Goal: Task Accomplishment & Management: Manage account settings

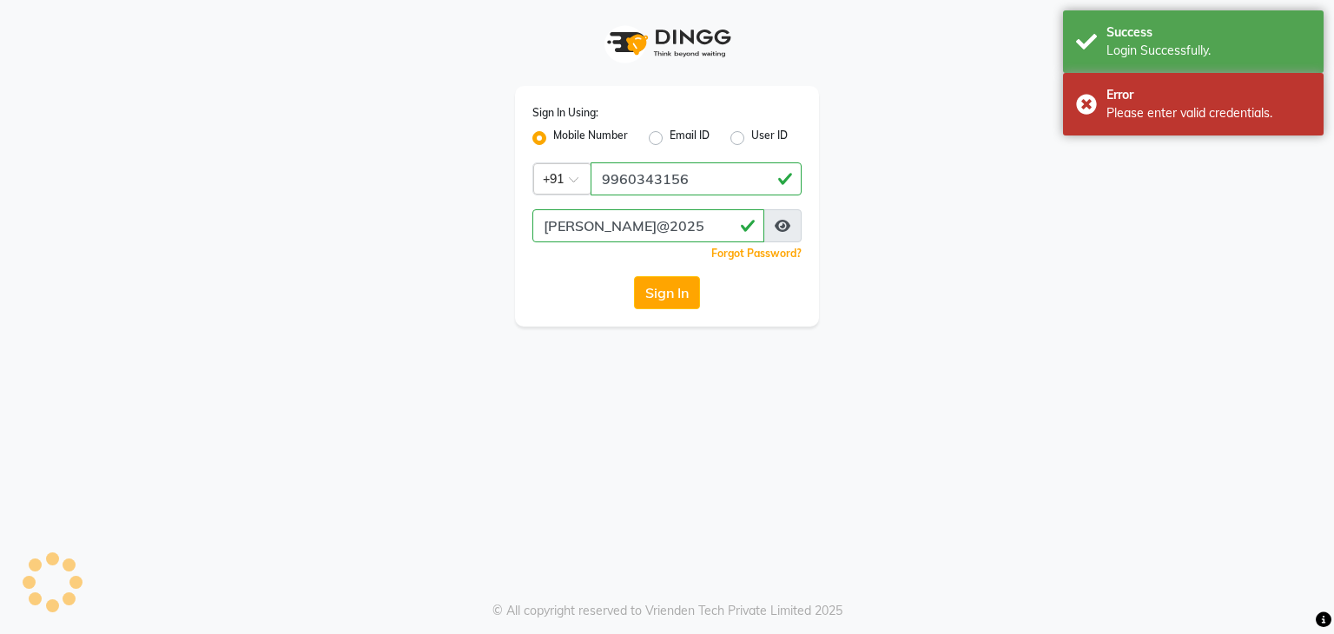
select select "service"
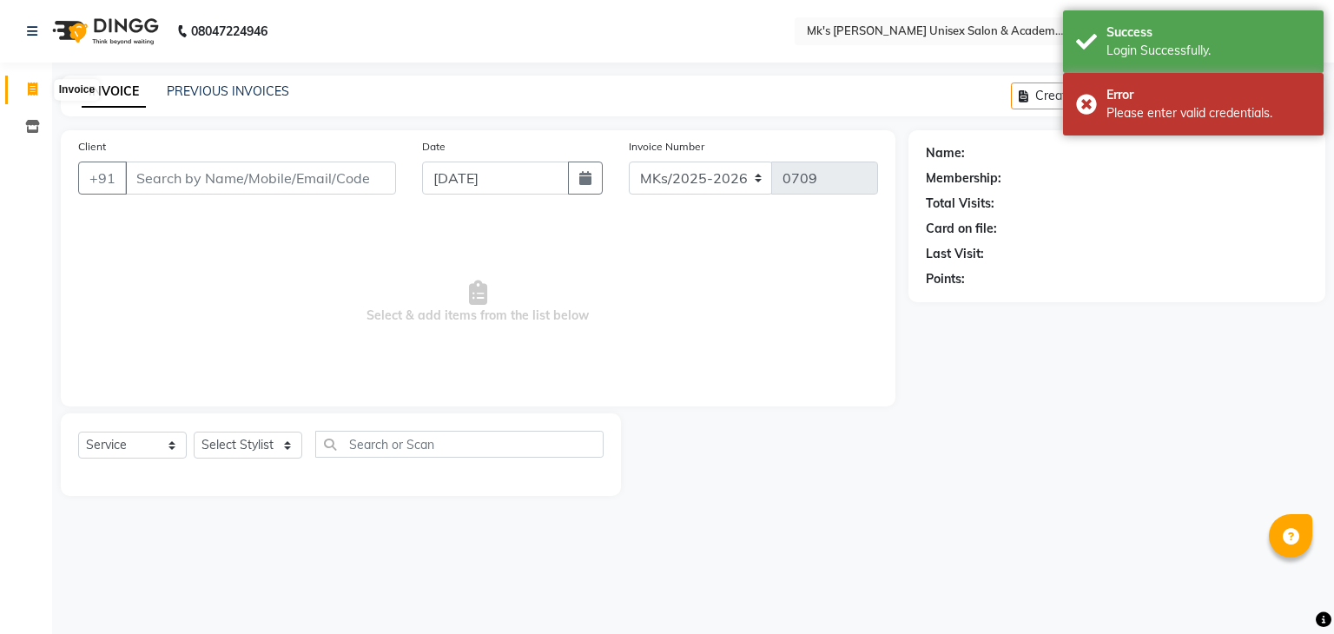
click at [40, 94] on span at bounding box center [32, 90] width 30 height 20
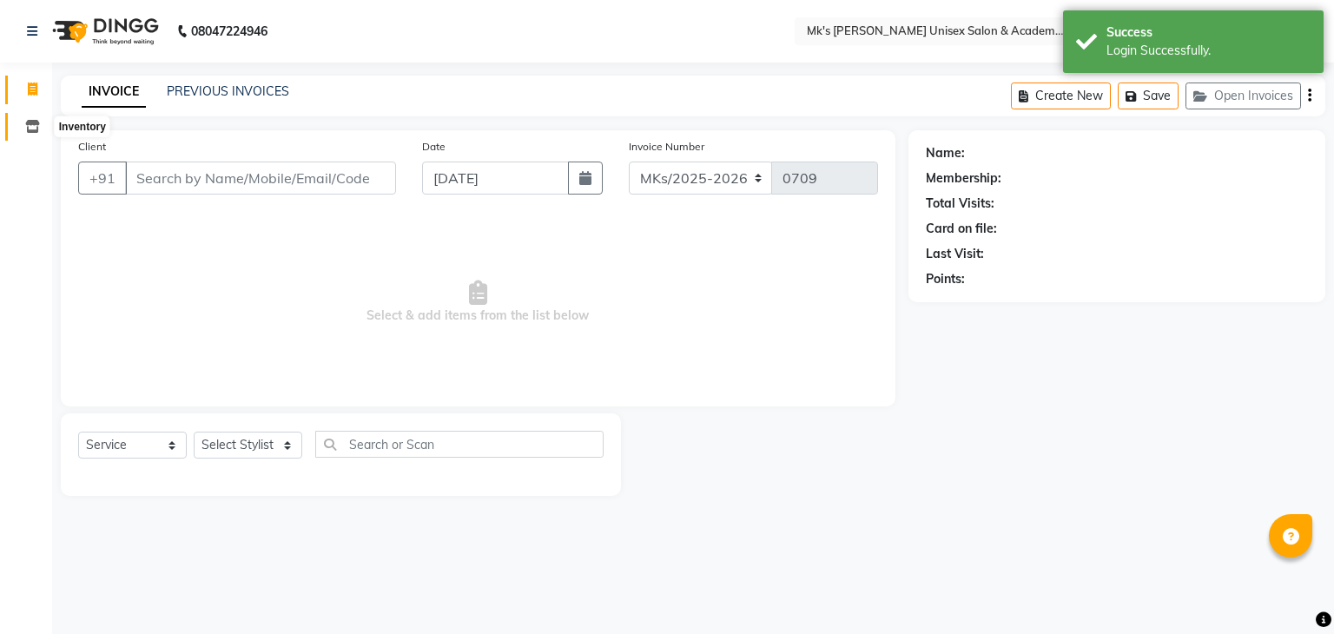
click at [39, 120] on span at bounding box center [32, 127] width 30 height 20
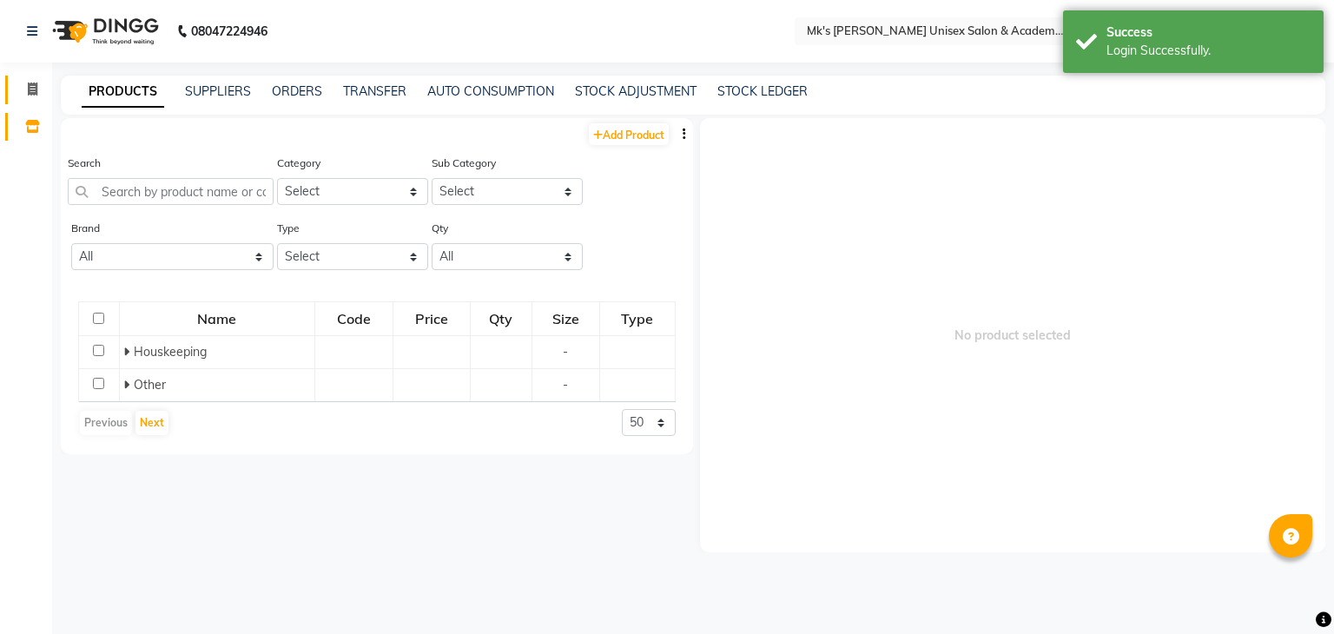
click at [34, 100] on link "Invoice" at bounding box center [26, 90] width 42 height 29
select select "service"
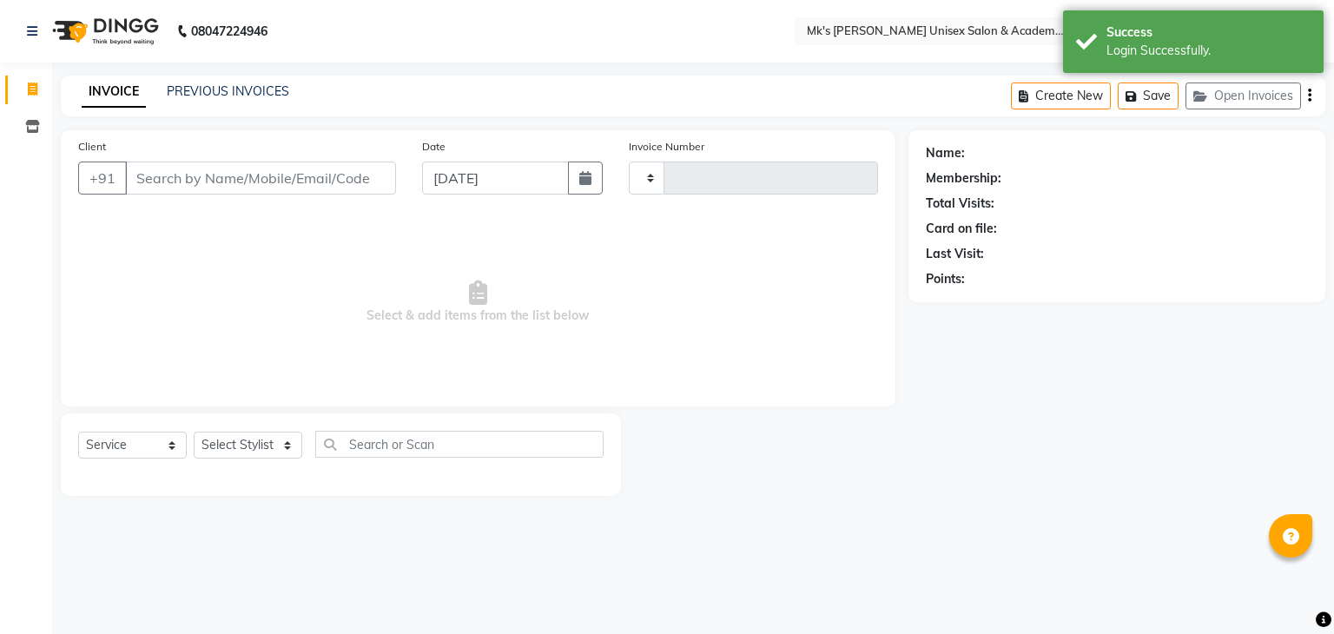
type input "0709"
select select "6031"
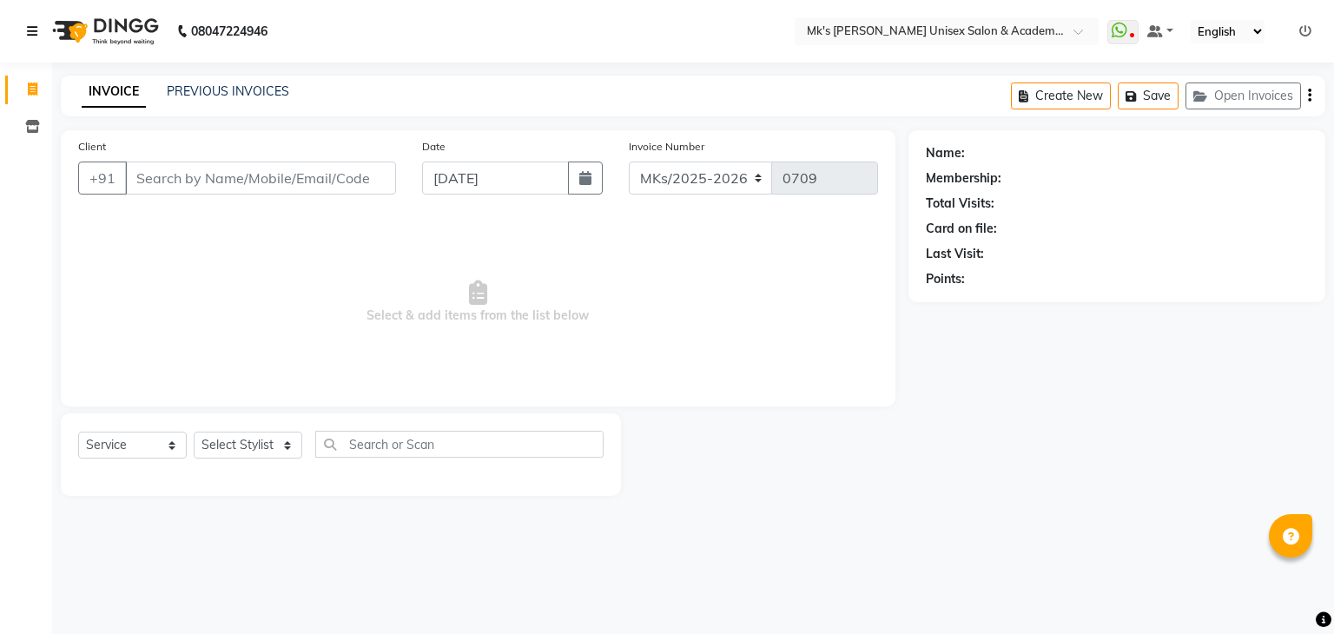
click at [31, 29] on icon at bounding box center [32, 31] width 10 height 12
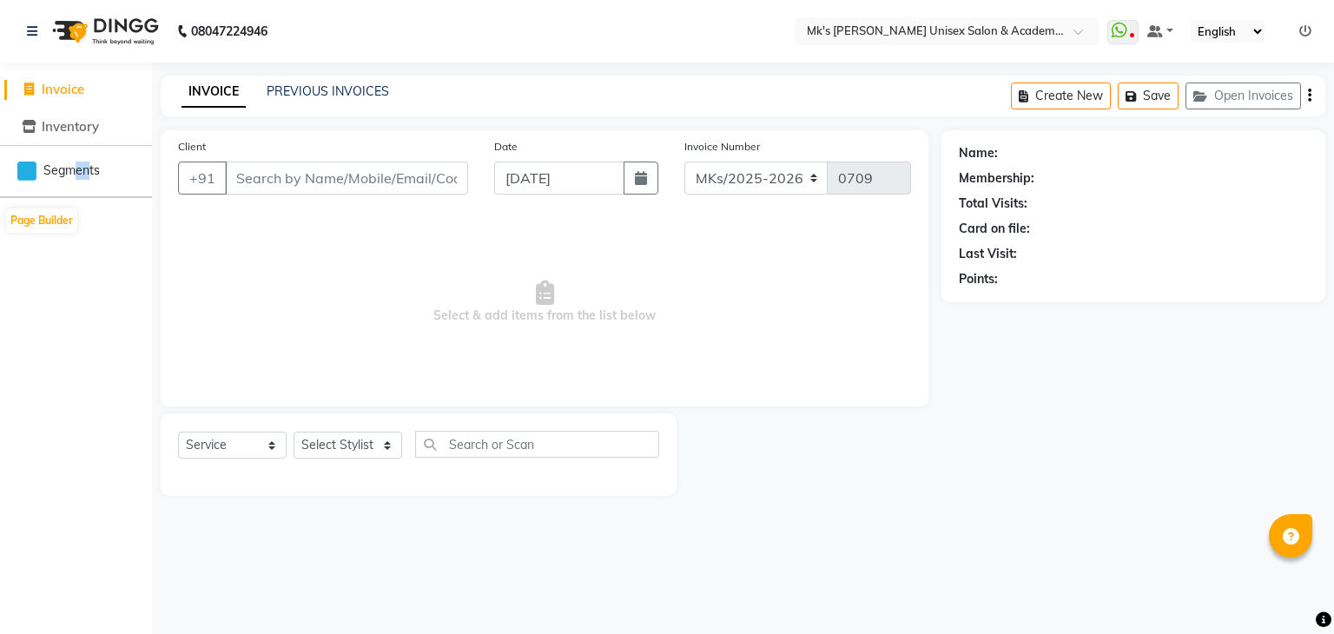
drag, startPoint x: 90, startPoint y: 180, endPoint x: 76, endPoint y: 172, distance: 15.9
click at [76, 172] on li "Segments" at bounding box center [76, 171] width 152 height 52
click at [76, 172] on span "Segments" at bounding box center [71, 171] width 56 height 18
click at [1167, 36] on link at bounding box center [1160, 32] width 26 height 18
click at [1189, 83] on span "My Panel" at bounding box center [1209, 85] width 48 height 14
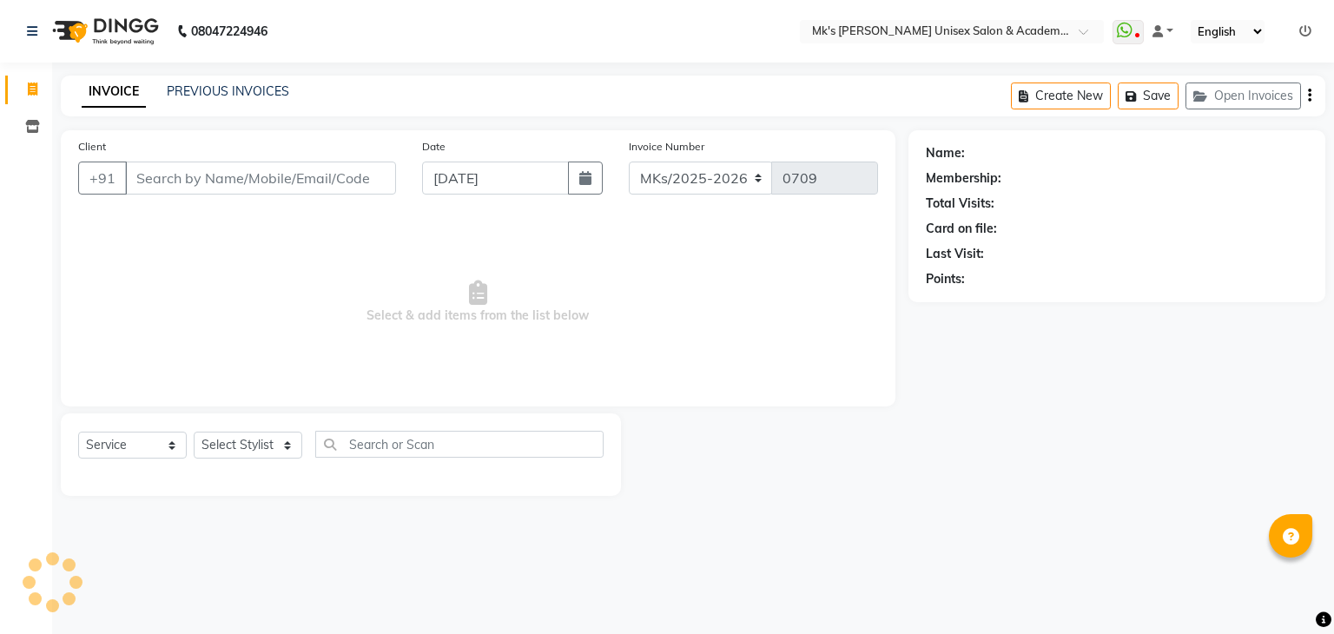
select select "service"
click at [1157, 32] on span at bounding box center [1157, 31] width 10 height 12
click at [1167, 53] on link "Default Panel" at bounding box center [1221, 62] width 137 height 24
select select "service"
drag, startPoint x: 0, startPoint y: 0, endPoint x: 1226, endPoint y: 30, distance: 1226.5
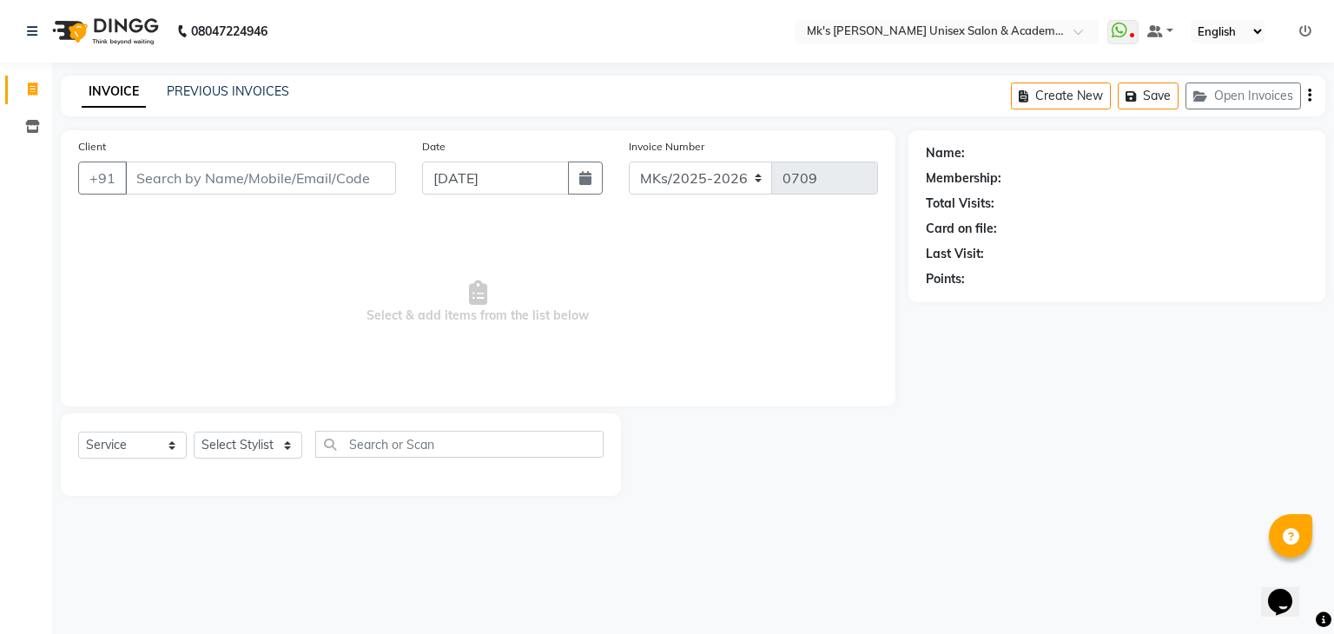
click at [1226, 30] on select "English ENGLISH Español العربية मराठी हिंदी ગુજરાતી தமிழ் 中文" at bounding box center [1228, 31] width 74 height 23
click at [1309, 18] on nav "08047224946 Select Location × Mk's Milagro Unisex Salon & Academy, Vidyanagar, …" at bounding box center [667, 31] width 1334 height 63
click at [1307, 30] on icon at bounding box center [1305, 31] width 12 height 12
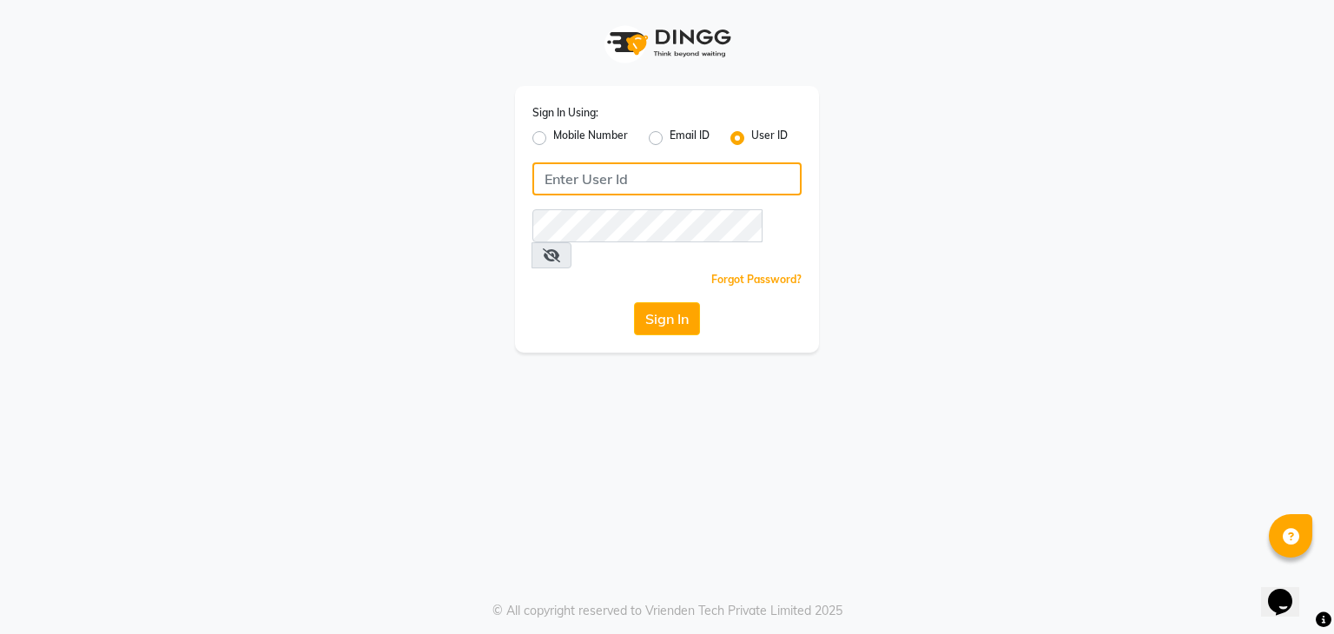
click at [719, 173] on input "Username" at bounding box center [666, 178] width 269 height 33
type input "mksmilagro"
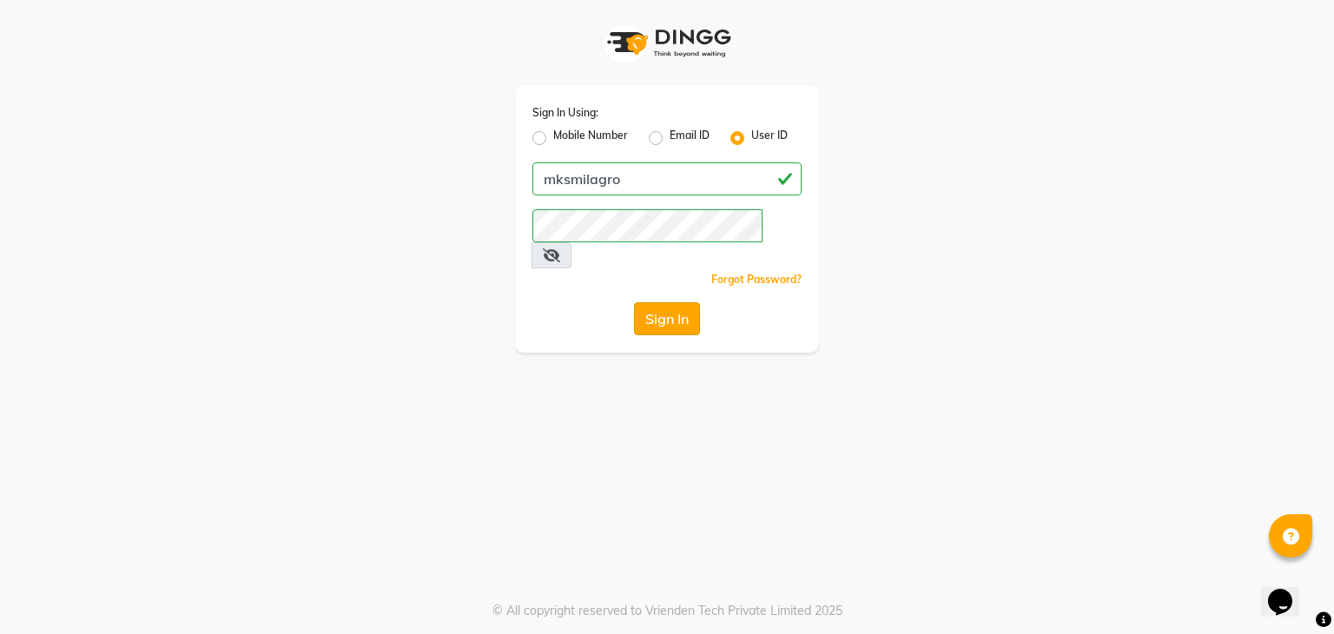
click at [695, 306] on button "Sign In" at bounding box center [667, 318] width 66 height 33
